Goal: Complete application form

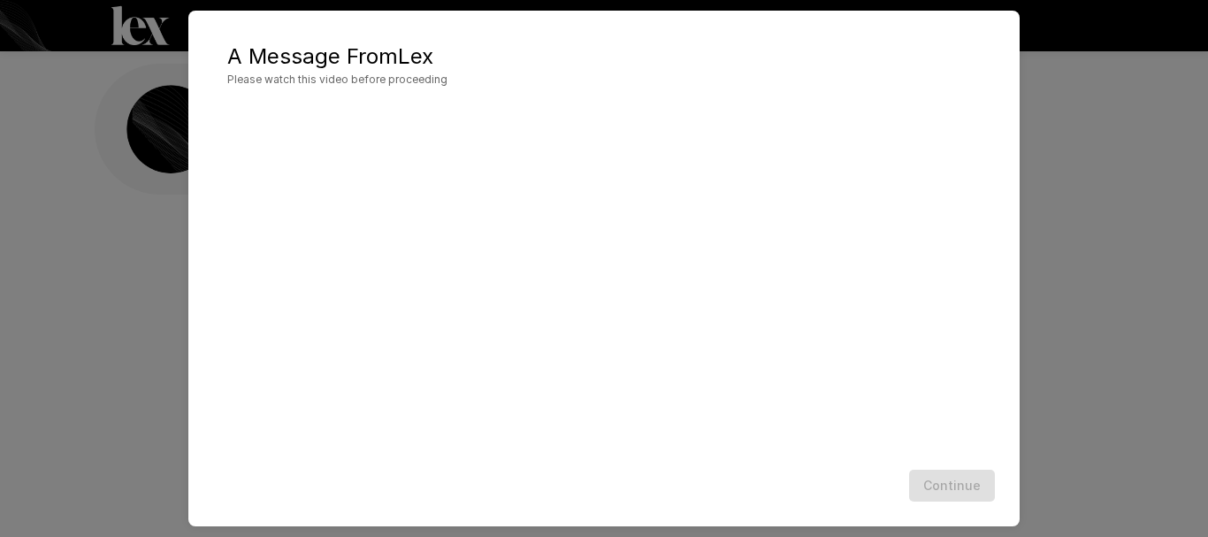
scroll to position [74, 0]
click at [941, 489] on button "Continue" at bounding box center [952, 485] width 86 height 33
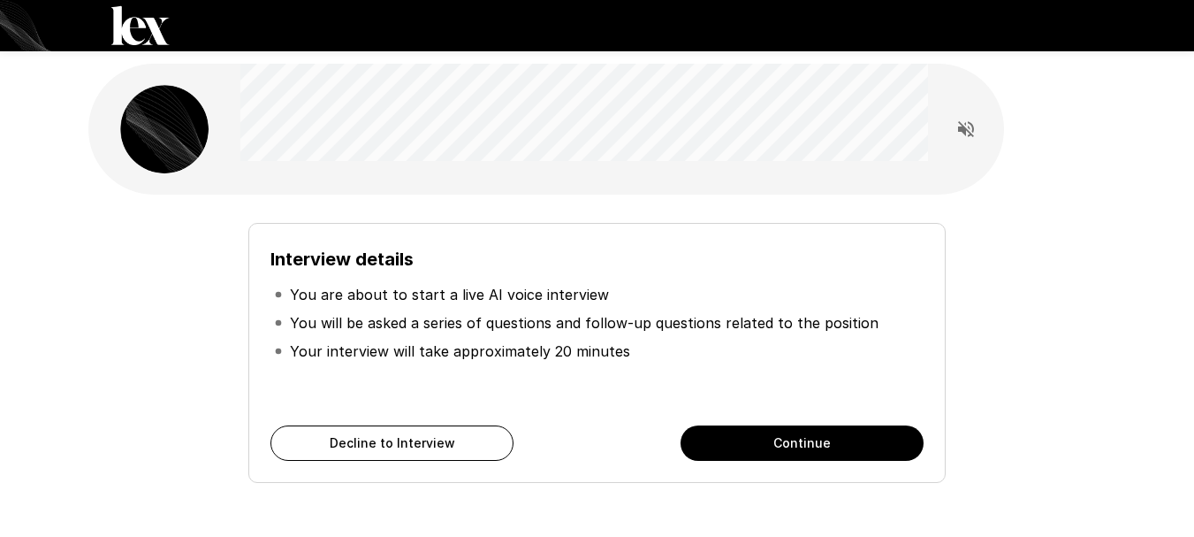
click at [897, 449] on button "Continue" at bounding box center [802, 442] width 243 height 35
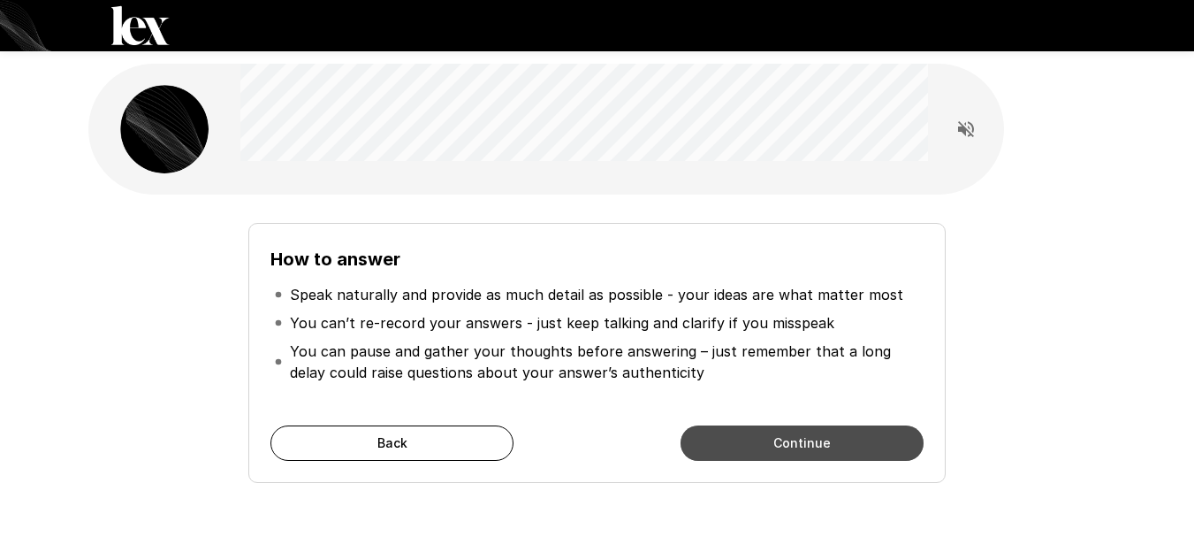
click at [875, 453] on button "Continue" at bounding box center [802, 442] width 243 height 35
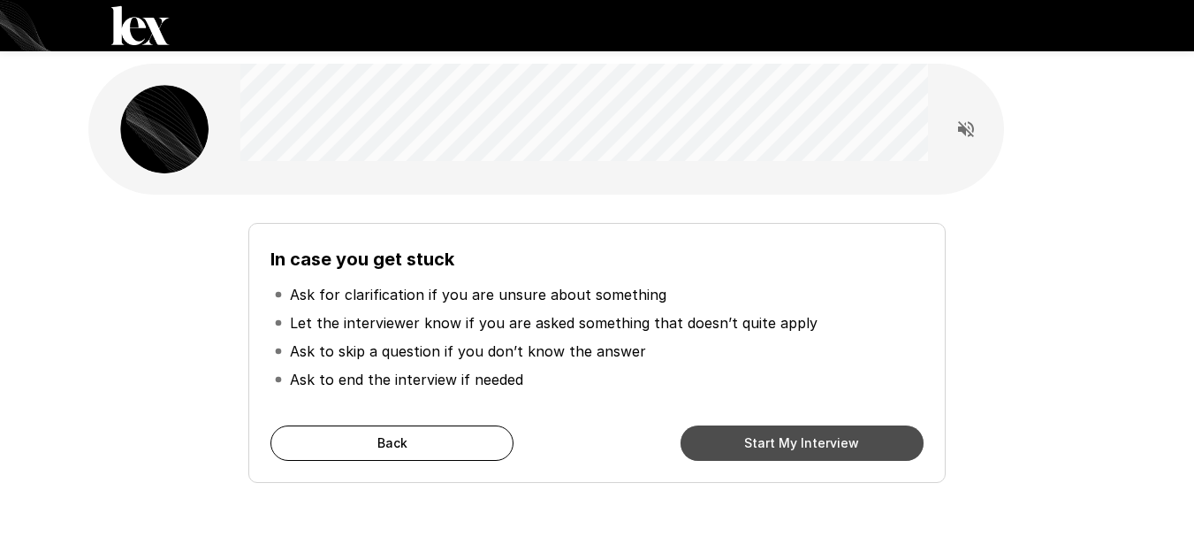
click at [879, 431] on button "Start My Interview" at bounding box center [802, 442] width 243 height 35
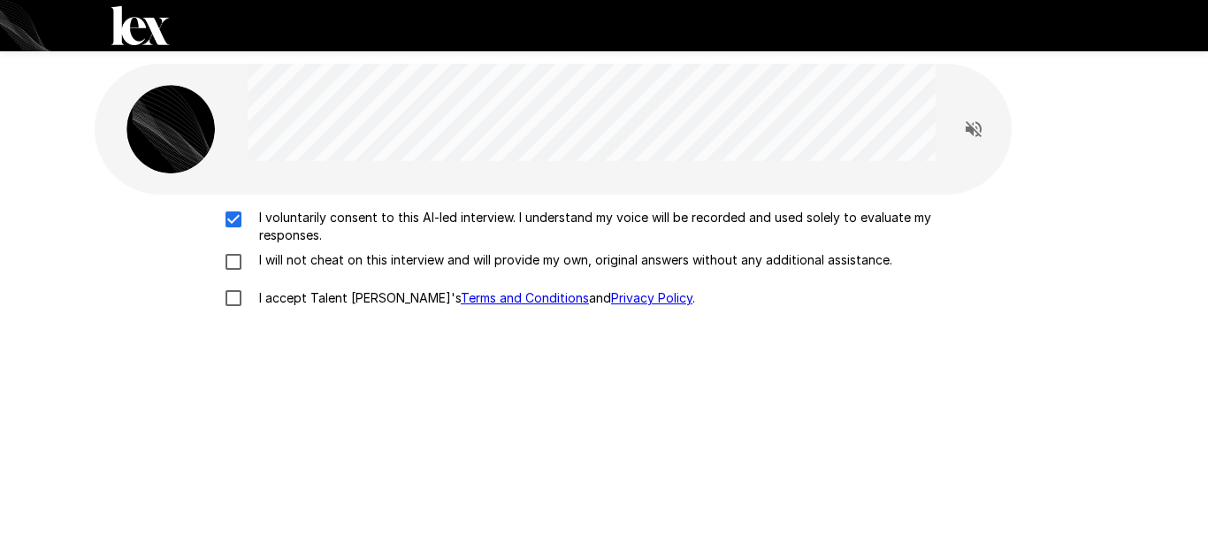
click at [228, 250] on div "I voluntarily consent to this AI-led interview. I understand my voice will be r…" at bounding box center [604, 263] width 1004 height 108
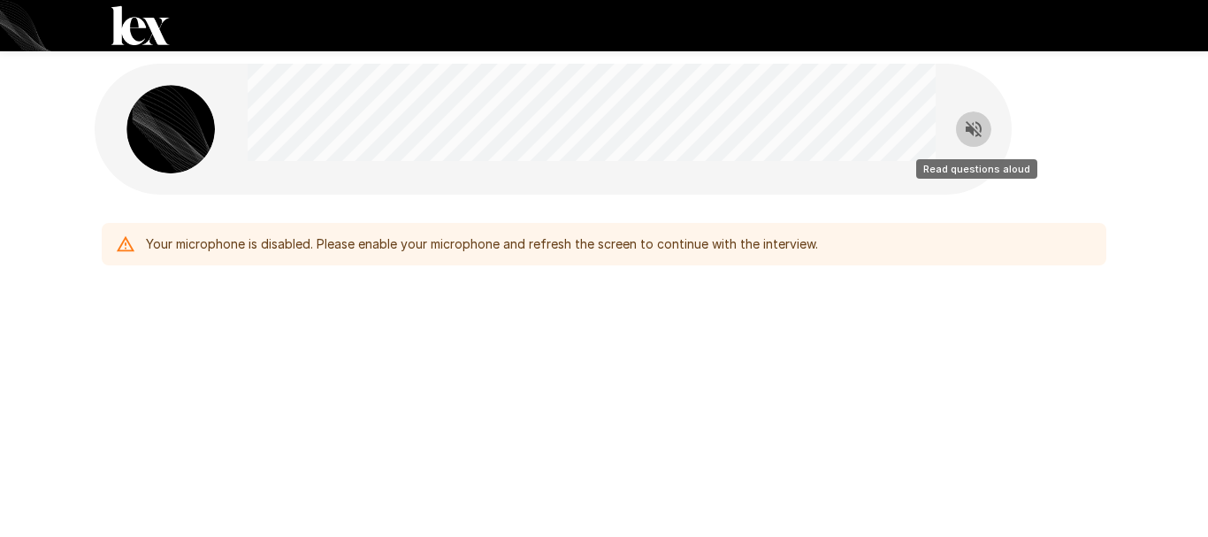
click at [972, 127] on icon "Read questions aloud" at bounding box center [973, 128] width 21 height 21
click at [589, 316] on div "Your microphone is disabled. Please enable your microphone and refresh the scre…" at bounding box center [603, 207] width 1061 height 414
click at [174, 244] on div "Your microphone is disabled. Please enable your microphone and refresh the scre…" at bounding box center [482, 244] width 672 height 32
